Goal: Task Accomplishment & Management: Complete application form

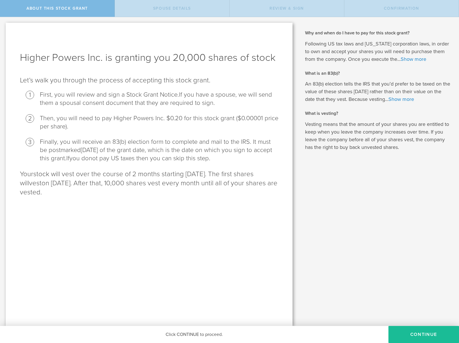
click at [203, 127] on li "Then, you will need to pay Higher Powers Inc. $0.20 for this stock grant ($0.00…" at bounding box center [159, 122] width 238 height 17
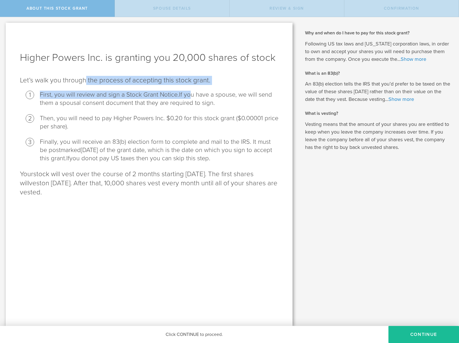
drag, startPoint x: 85, startPoint y: 80, endPoint x: 187, endPoint y: 96, distance: 103.9
click at [187, 96] on div "Higher Powers Inc. is granting you 20,000 shares of stock Let’s walk you throug…" at bounding box center [149, 175] width 287 height 304
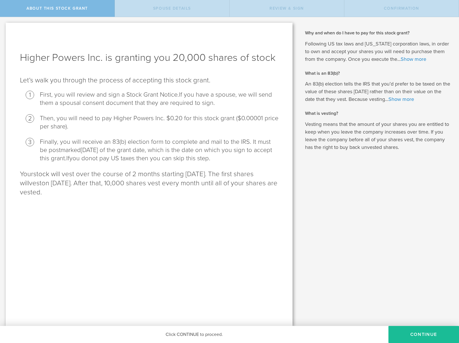
click at [199, 110] on ol "First, you will review and sign a Stock Grant Notice. If you have a spouse, we …" at bounding box center [149, 127] width 258 height 72
click at [419, 334] on button "CONTINUE" at bounding box center [423, 334] width 71 height 17
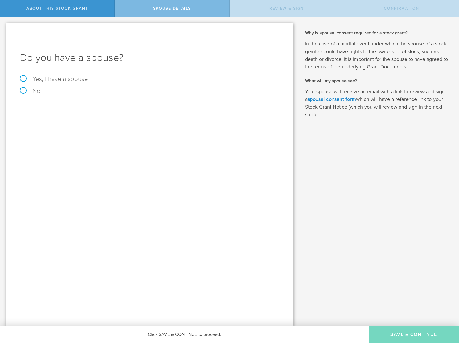
click at [30, 81] on label "Yes, I have a spouse" at bounding box center [149, 79] width 258 height 6
click at [4, 26] on input "Yes, I have a spouse" at bounding box center [2, 21] width 4 height 9
radio input "true"
click at [76, 126] on input "text" at bounding box center [169, 125] width 213 height 9
type input "[PERSON_NAME]"
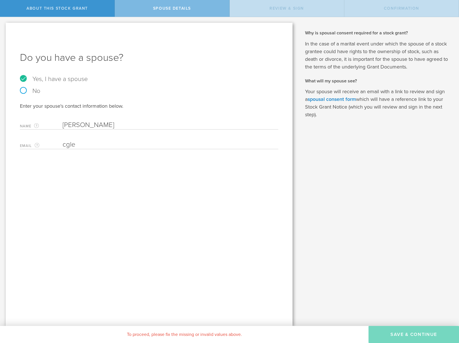
click at [111, 166] on div "Do you have a spouse? Yes, I have a spouse No Enter your spouse's contact infor…" at bounding box center [149, 175] width 287 height 304
click at [91, 144] on input "cgle" at bounding box center [169, 145] width 213 height 9
type input "[EMAIL_ADDRESS][DOMAIN_NAME]"
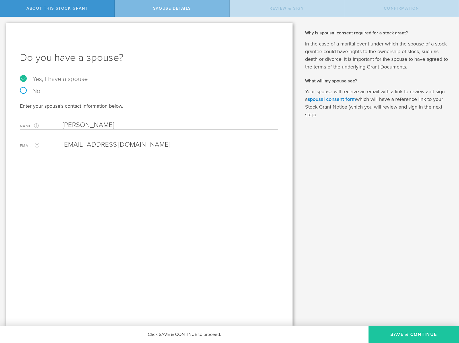
click at [407, 333] on button "Save & Continue" at bounding box center [413, 334] width 90 height 17
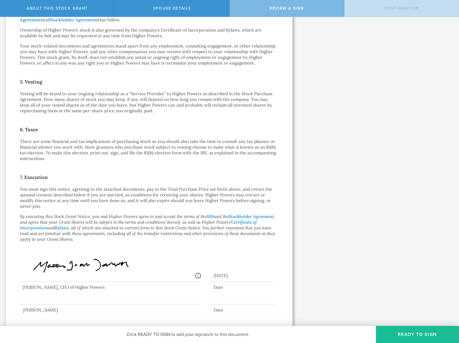
scroll to position [289, 0]
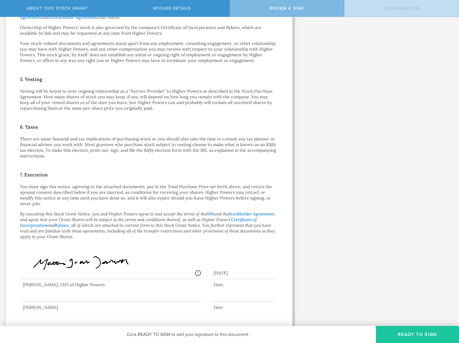
click at [400, 331] on button "Ready to Sign" at bounding box center [417, 334] width 83 height 17
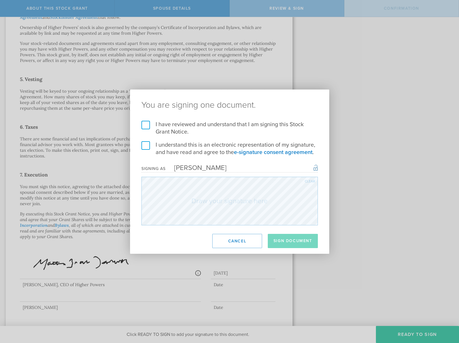
click at [184, 125] on label "I have reviewed and understand that I am signing this Stock Grant Notice." at bounding box center [229, 128] width 176 height 15
click at [0, 0] on input "I have reviewed and understand that I am signing this Stock Grant Notice." at bounding box center [0, 0] width 0 height 0
click at [148, 143] on label "I understand this is an electronic representation of my signature, and have rea…" at bounding box center [229, 148] width 176 height 15
click at [0, 0] on input "I understand this is an electronic representation of my signature, and have rea…" at bounding box center [0, 0] width 0 height 0
click at [298, 240] on button "Sign Document" at bounding box center [293, 241] width 50 height 14
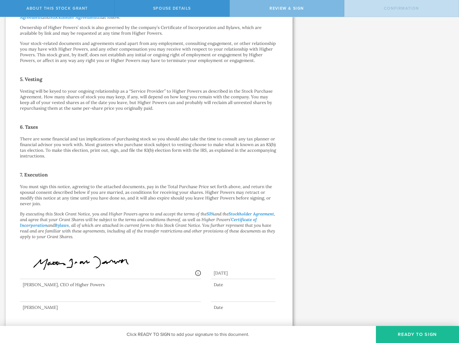
scroll to position [0, 0]
